Goal: Find specific page/section: Find specific page/section

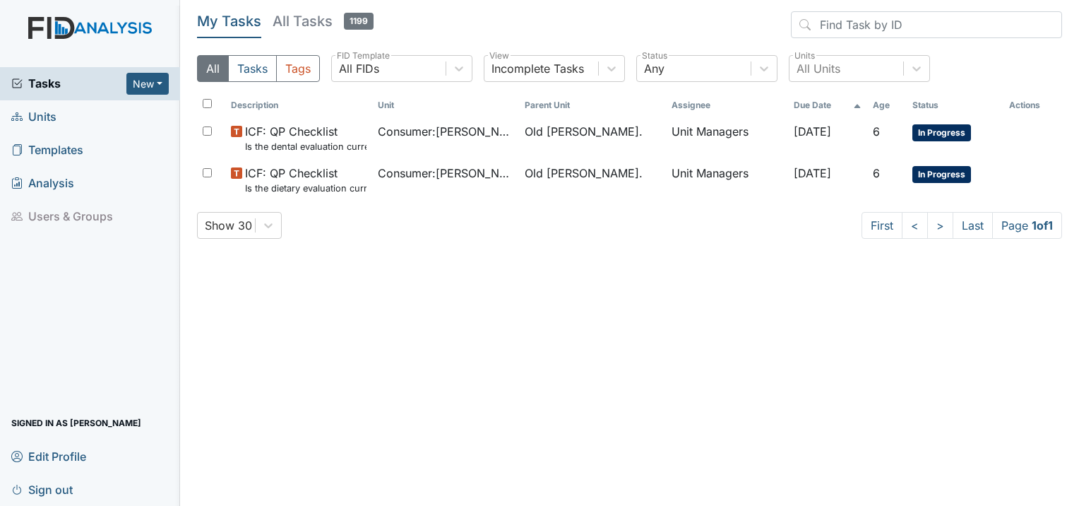
click at [49, 121] on span "Units" at bounding box center [33, 117] width 45 height 22
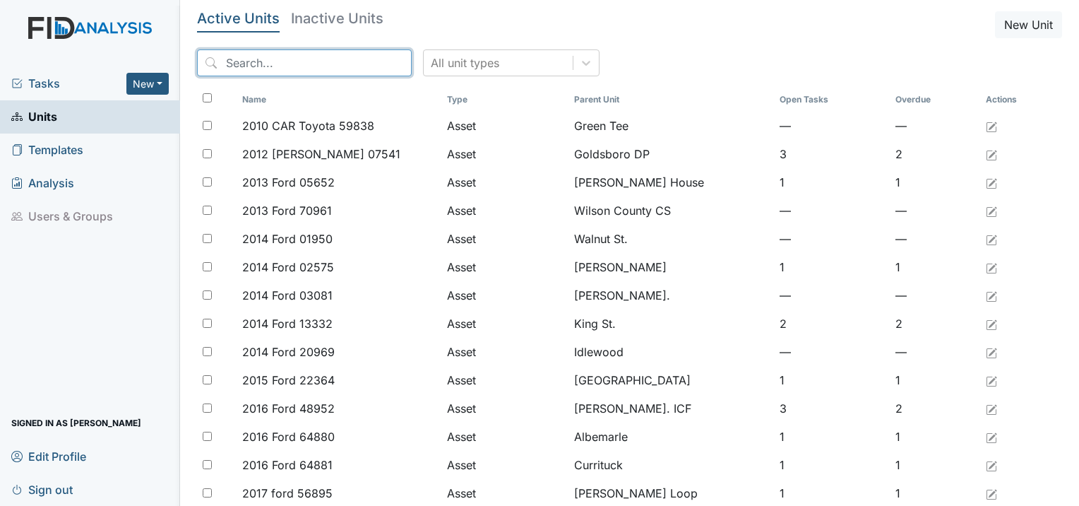
click at [282, 71] on input "search" at bounding box center [304, 62] width 215 height 27
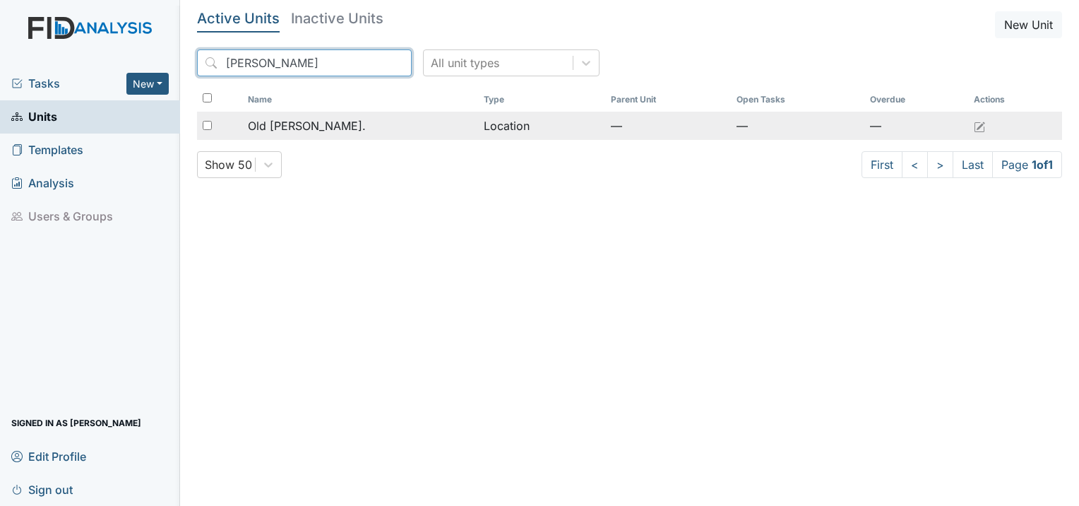
type input "[PERSON_NAME]"
click at [302, 117] on span "Old [PERSON_NAME]." at bounding box center [307, 125] width 118 height 17
